Goal: Check status: Check status

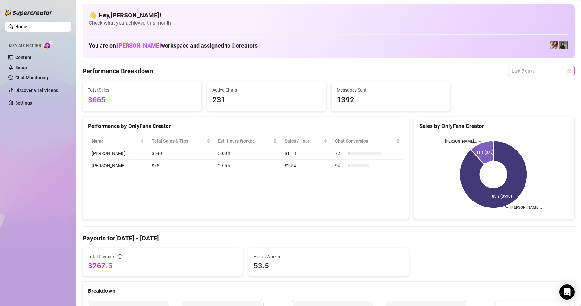
click at [561, 70] on span "Last 7 days" at bounding box center [540, 71] width 59 height 10
click at [521, 124] on div "Custom date" at bounding box center [535, 124] width 56 height 7
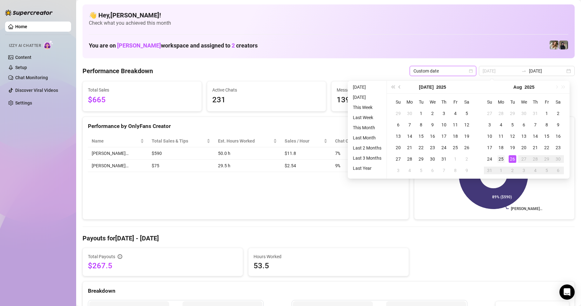
type input "[DATE]"
click at [504, 160] on div "25" at bounding box center [501, 159] width 8 height 8
type input "[DATE]"
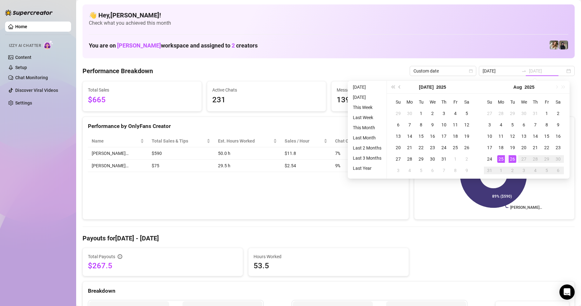
type input "[DATE]"
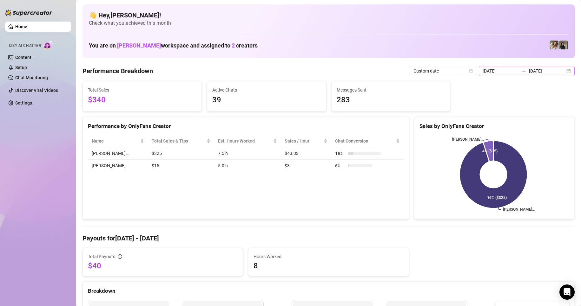
click at [561, 71] on div "[DATE] [DATE]" at bounding box center [526, 71] width 96 height 10
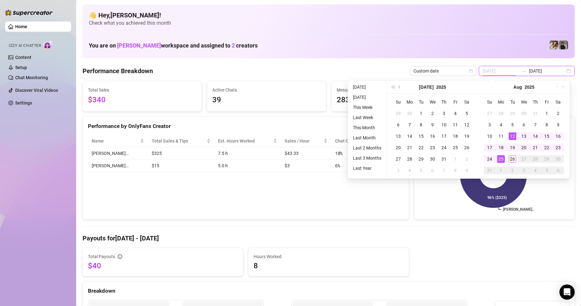
type input "[DATE]"
click at [509, 156] on div "26" at bounding box center [512, 159] width 8 height 8
type input "[DATE]"
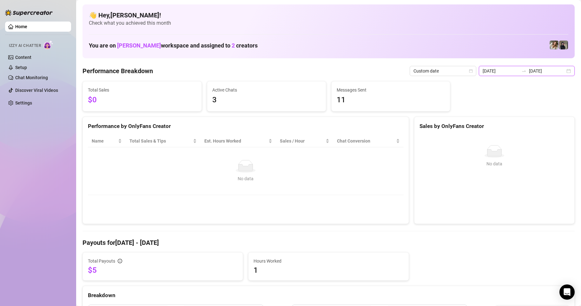
click at [557, 72] on input "[DATE]" at bounding box center [547, 71] width 36 height 7
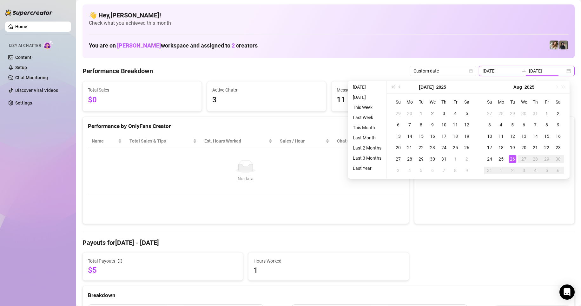
click at [563, 73] on div "[DATE] [DATE]" at bounding box center [526, 71] width 96 height 10
type input "[DATE]"
click at [545, 113] on div "1" at bounding box center [546, 114] width 8 height 8
type input "[DATE]"
click at [514, 156] on div "26" at bounding box center [512, 159] width 8 height 8
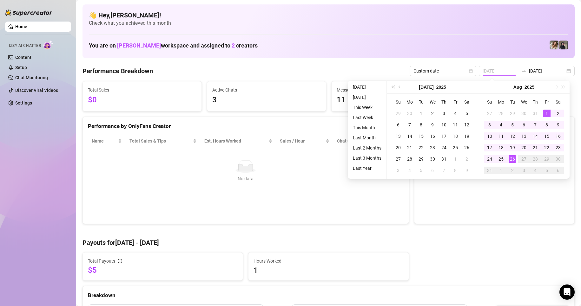
type input "[DATE]"
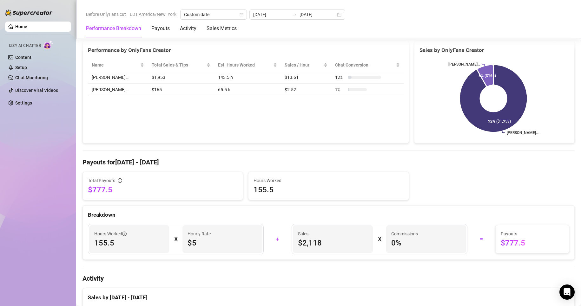
scroll to position [32, 0]
